Goal: Task Accomplishment & Management: Manage account settings

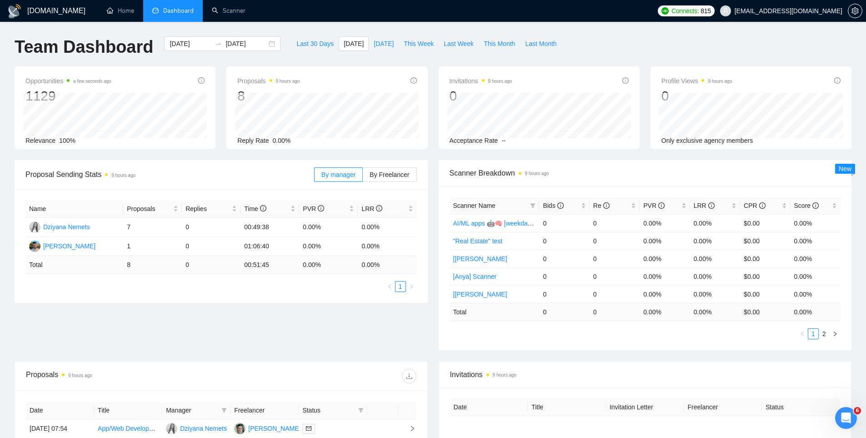
click at [254, 326] on div "Proposal Sending Stats 9 hours ago By manager By Freelancer Name Proposals Repl…" at bounding box center [432, 260] width 847 height 201
